Goal: Information Seeking & Learning: Learn about a topic

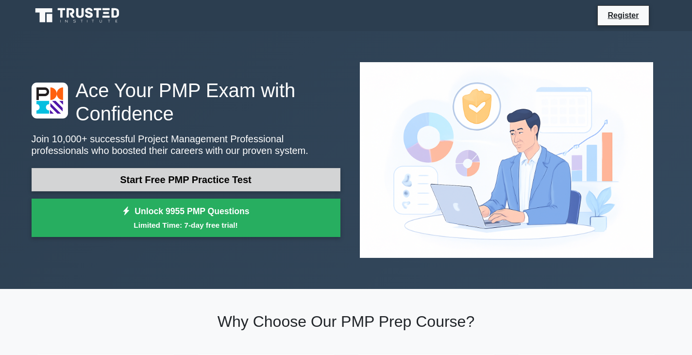
click at [198, 168] on link "Start Free PMP Practice Test" at bounding box center [186, 179] width 309 height 23
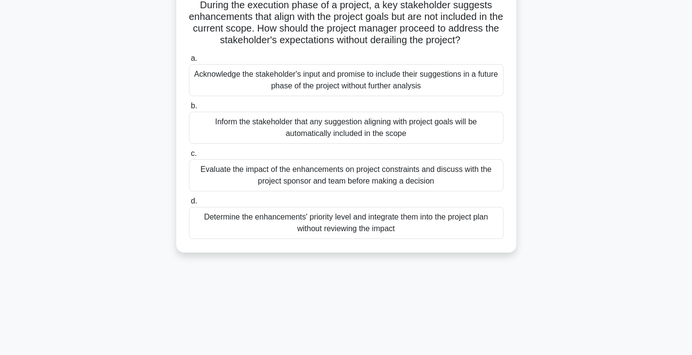
scroll to position [97, 0]
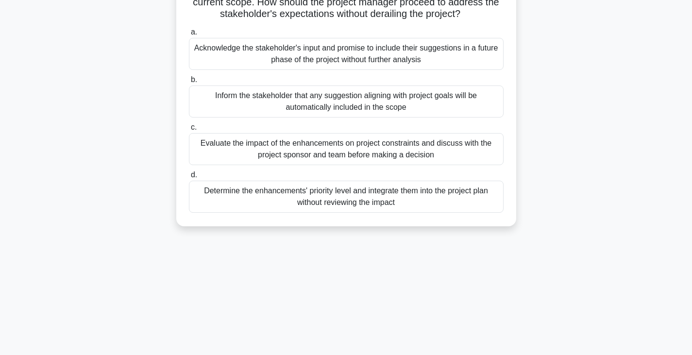
click at [220, 145] on div "Evaluate the impact of the enhancements on project constraints and discuss with…" at bounding box center [346, 149] width 315 height 32
click at [189, 131] on input "c. Evaluate the impact of the enhancements on project constraints and discuss w…" at bounding box center [189, 127] width 0 height 6
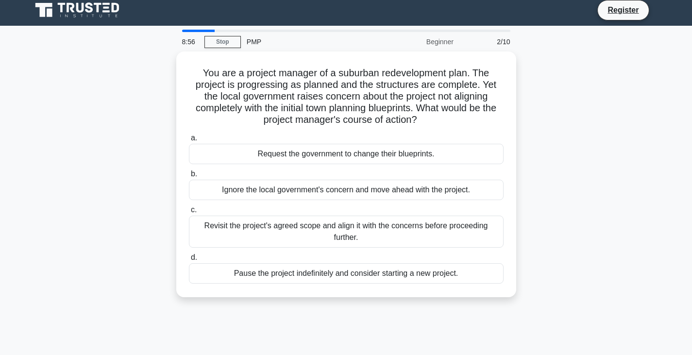
scroll to position [0, 0]
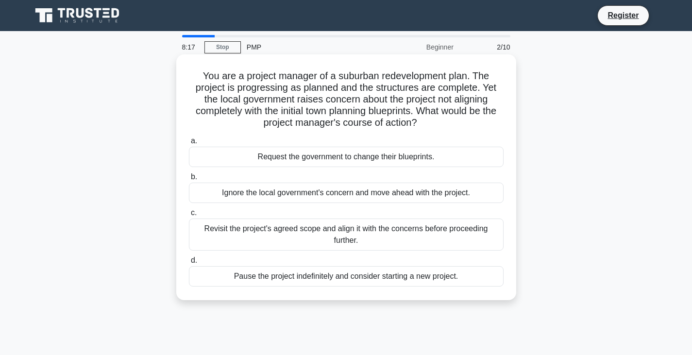
click at [230, 239] on div "Revisit the project's agreed scope and align it with the concerns before procee…" at bounding box center [346, 235] width 315 height 32
click at [189, 216] on input "c. Revisit the project's agreed scope and align it with the concerns before pro…" at bounding box center [189, 213] width 0 height 6
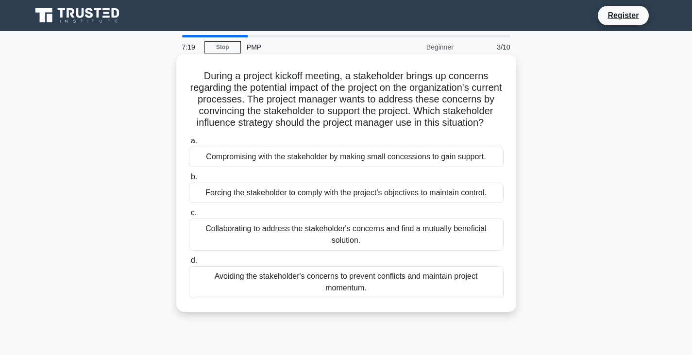
click at [253, 243] on div "Collaborating to address the stakeholder's concerns and find a mutually benefic…" at bounding box center [346, 235] width 315 height 32
click at [189, 216] on input "c. Collaborating to address the stakeholder's concerns and find a mutually bene…" at bounding box center [189, 213] width 0 height 6
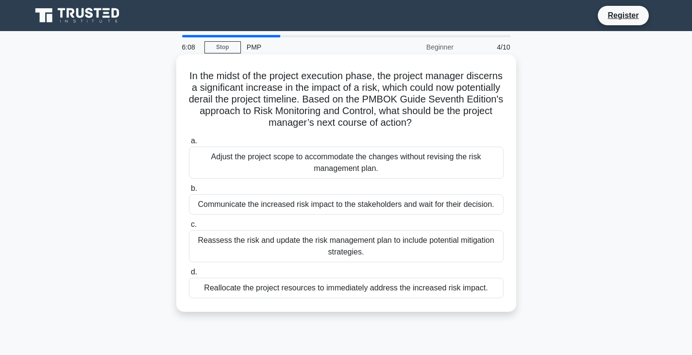
click at [217, 243] on div "Reassess the risk and update the risk management plan to include potential miti…" at bounding box center [346, 246] width 315 height 32
click at [189, 228] on input "c. Reassess the risk and update the risk management plan to include potential m…" at bounding box center [189, 224] width 0 height 6
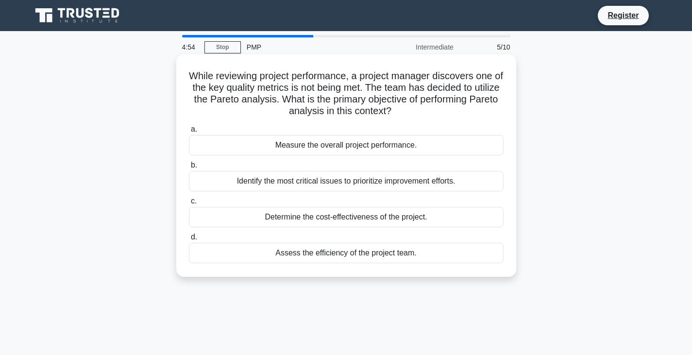
click at [314, 149] on div "Measure the overall project performance." at bounding box center [346, 145] width 315 height 20
click at [189, 133] on input "a. Measure the overall project performance." at bounding box center [189, 129] width 0 height 6
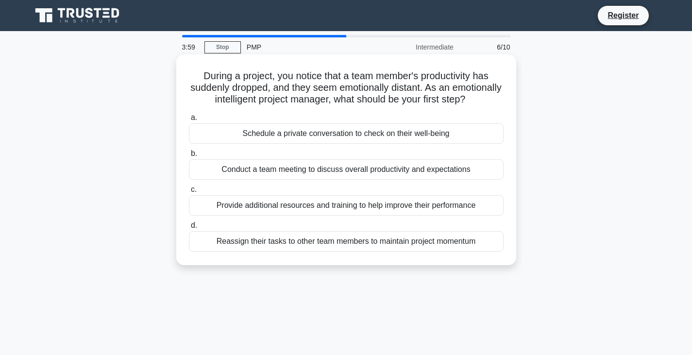
click at [291, 144] on div "Schedule a private conversation to check on their well-being" at bounding box center [346, 133] width 315 height 20
click at [189, 121] on input "a. Schedule a private conversation to check on their well-being" at bounding box center [189, 118] width 0 height 6
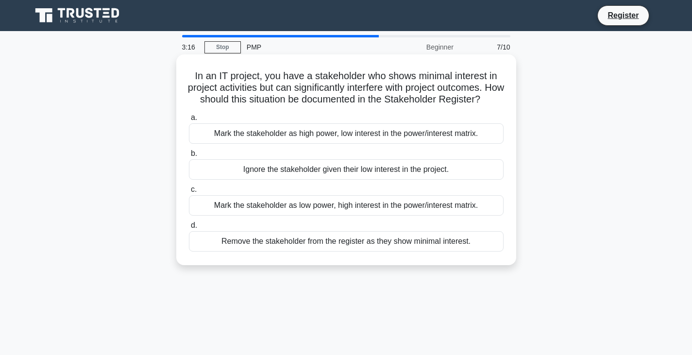
click at [270, 144] on div "Mark the stakeholder as high power, low interest in the power/interest matrix." at bounding box center [346, 133] width 315 height 20
click at [189, 121] on input "a. Mark the stakeholder as high power, low interest in the power/interest matri…" at bounding box center [189, 118] width 0 height 6
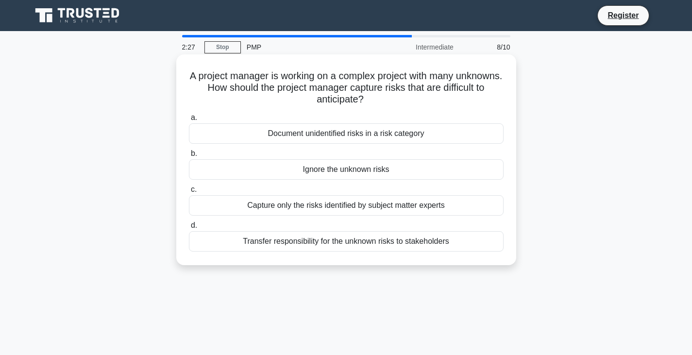
click at [293, 136] on div "Document unidentified risks in a risk category" at bounding box center [346, 133] width 315 height 20
click at [189, 121] on input "a. Document unidentified risks in a risk category" at bounding box center [189, 118] width 0 height 6
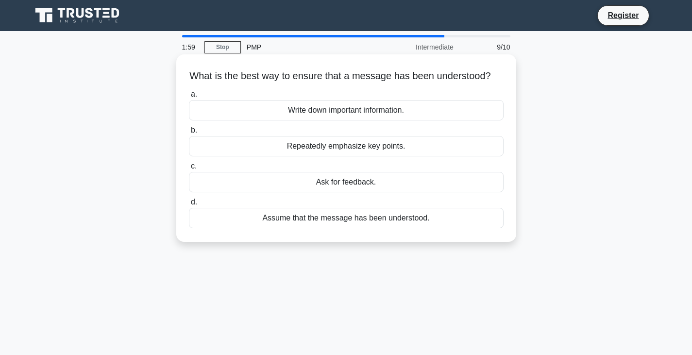
click at [326, 156] on div "Repeatedly emphasize key points." at bounding box center [346, 146] width 315 height 20
click at [189, 134] on input "b. Repeatedly emphasize key points." at bounding box center [189, 130] width 0 height 6
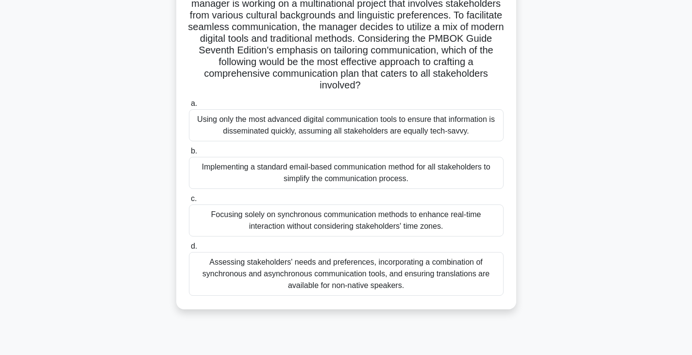
scroll to position [146, 0]
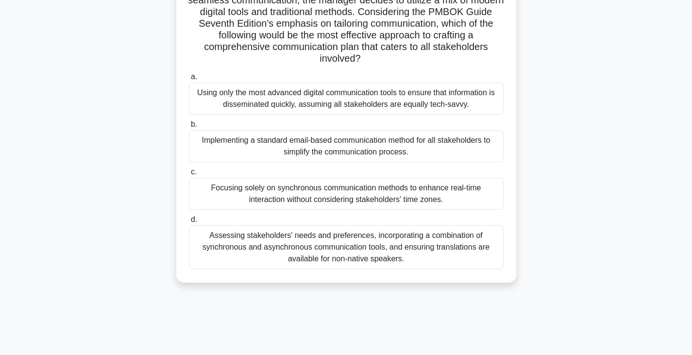
click at [284, 249] on div "Assessing stakeholders' needs and preferences, incorporating a combination of s…" at bounding box center [346, 247] width 315 height 44
click at [189, 223] on input "d. Assessing stakeholders' needs and preferences, incorporating a combination o…" at bounding box center [189, 220] width 0 height 6
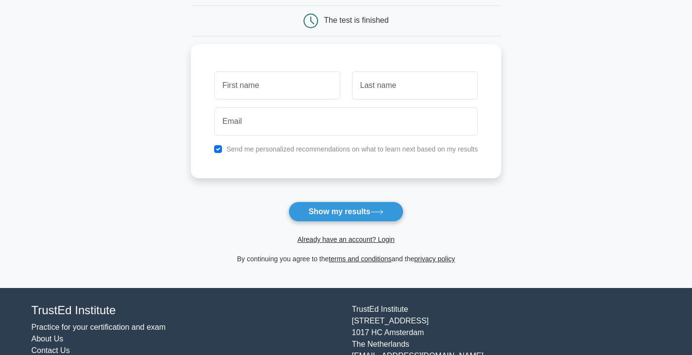
scroll to position [97, 0]
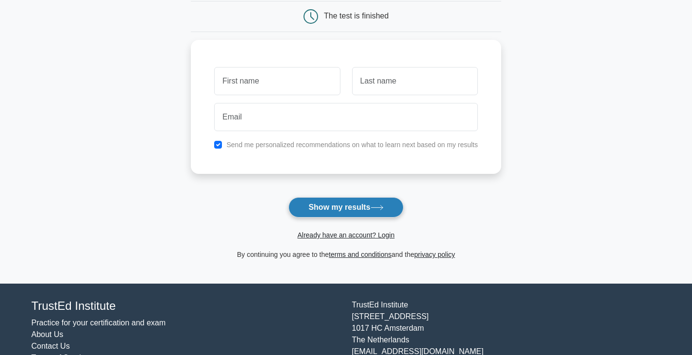
click at [345, 209] on button "Show my results" at bounding box center [345, 207] width 115 height 20
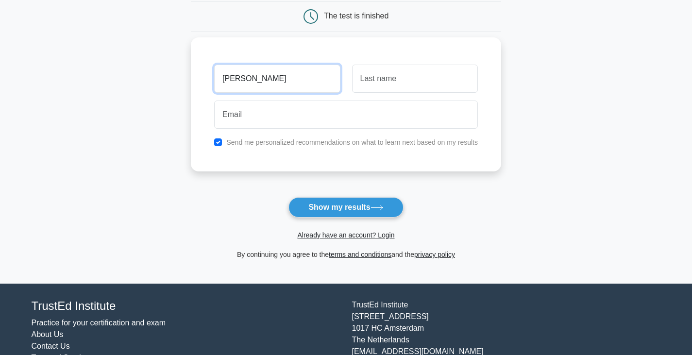
type input "SERGE"
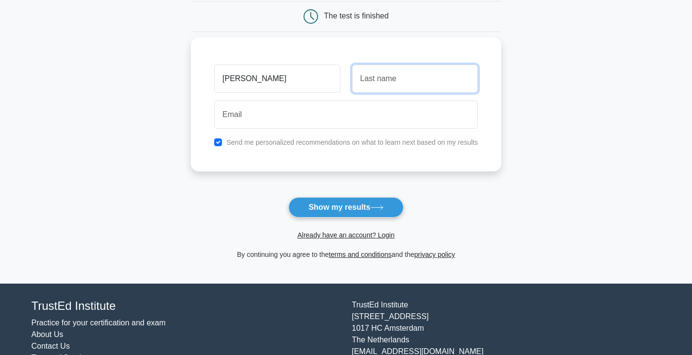
click at [406, 84] on input "text" at bounding box center [415, 79] width 126 height 28
type input "TANWIE"
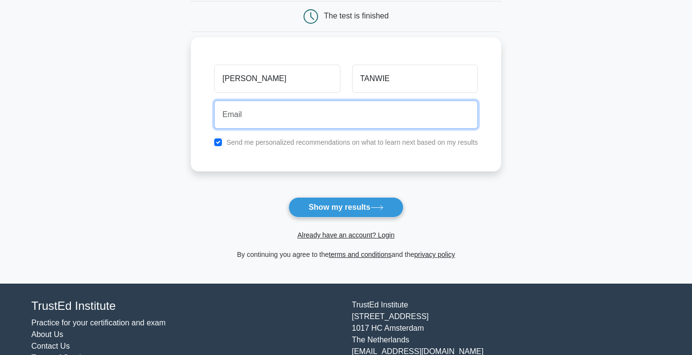
click at [284, 123] on input "email" at bounding box center [346, 115] width 264 height 28
type input "sndiashey@yahoo.com"
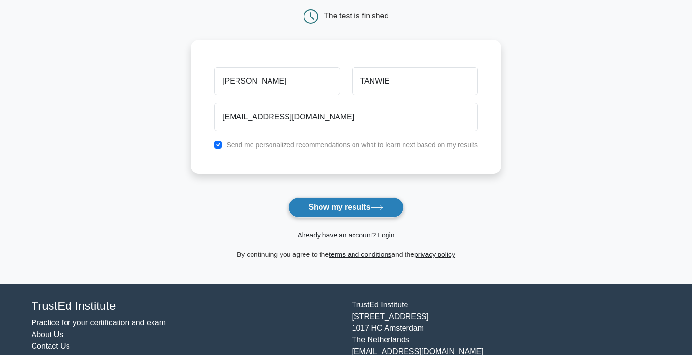
click at [326, 209] on button "Show my results" at bounding box center [345, 207] width 115 height 20
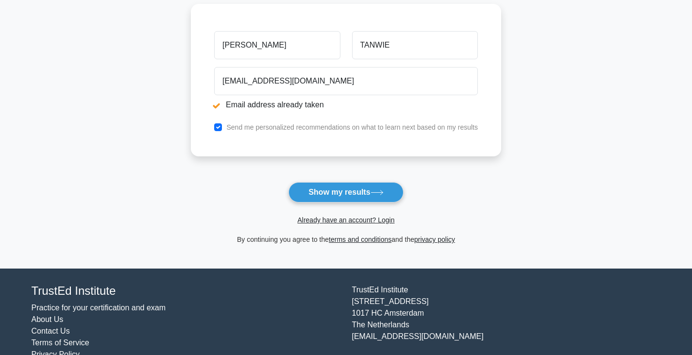
scroll to position [188, 0]
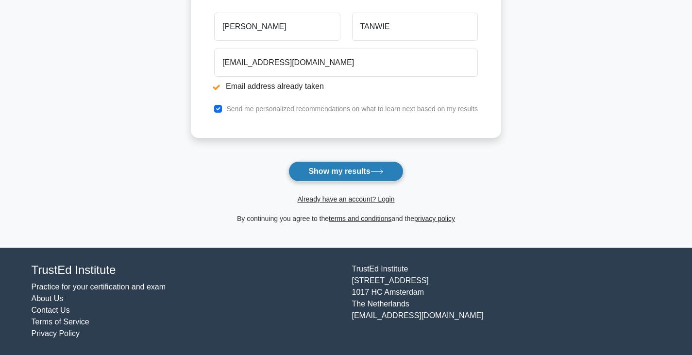
click at [339, 167] on button "Show my results" at bounding box center [345, 171] width 115 height 20
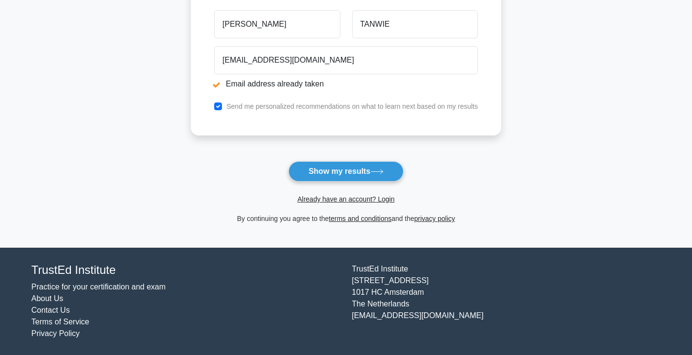
scroll to position [188, 0]
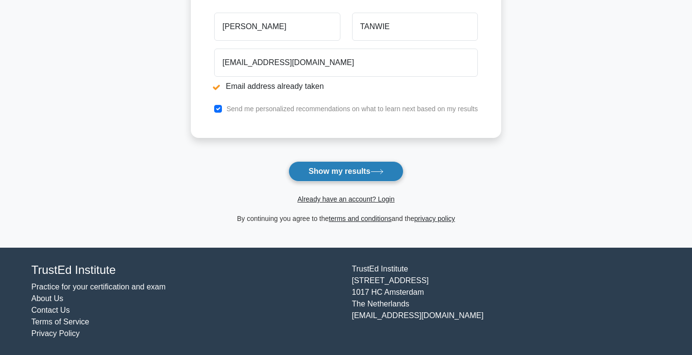
click at [348, 170] on button "Show my results" at bounding box center [345, 171] width 115 height 20
